Goal: Complete application form

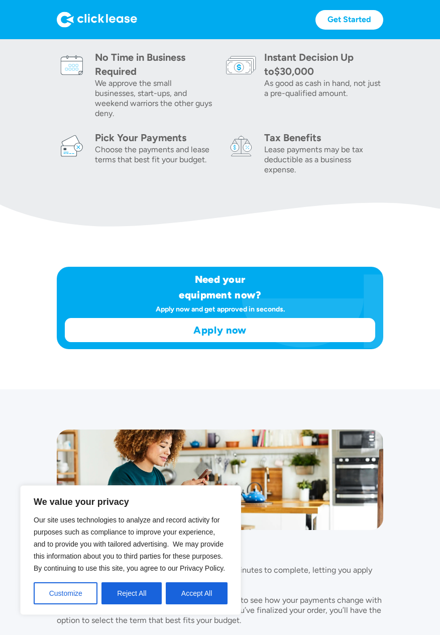
scroll to position [447, 0]
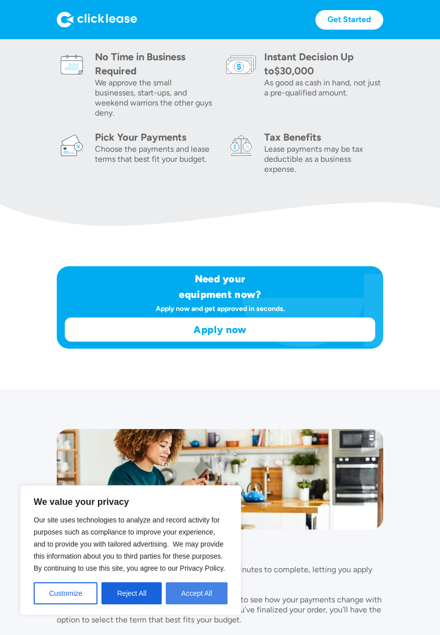
click at [206, 604] on button "Accept All" at bounding box center [197, 593] width 62 height 22
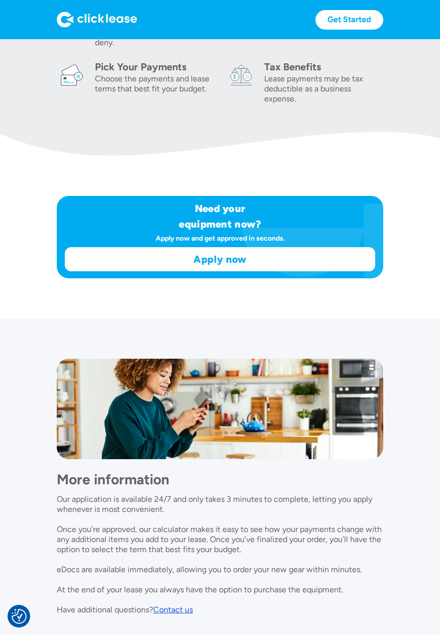
scroll to position [514, 0]
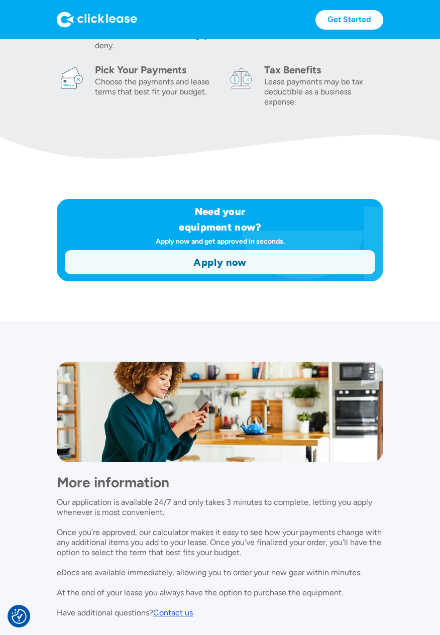
click at [258, 258] on link "Apply now" at bounding box center [219, 262] width 309 height 23
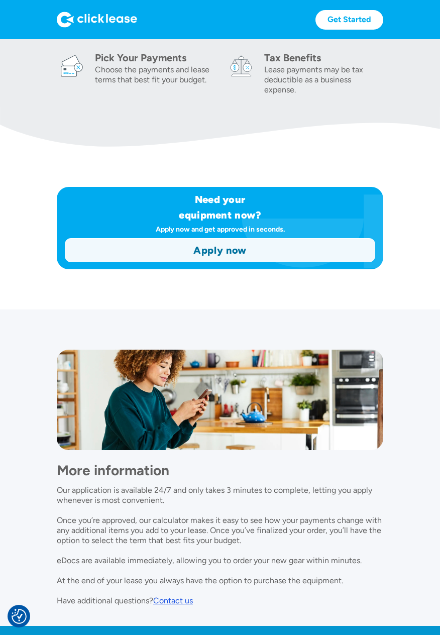
scroll to position [539, 0]
